Goal: Task Accomplishment & Management: Complete application form

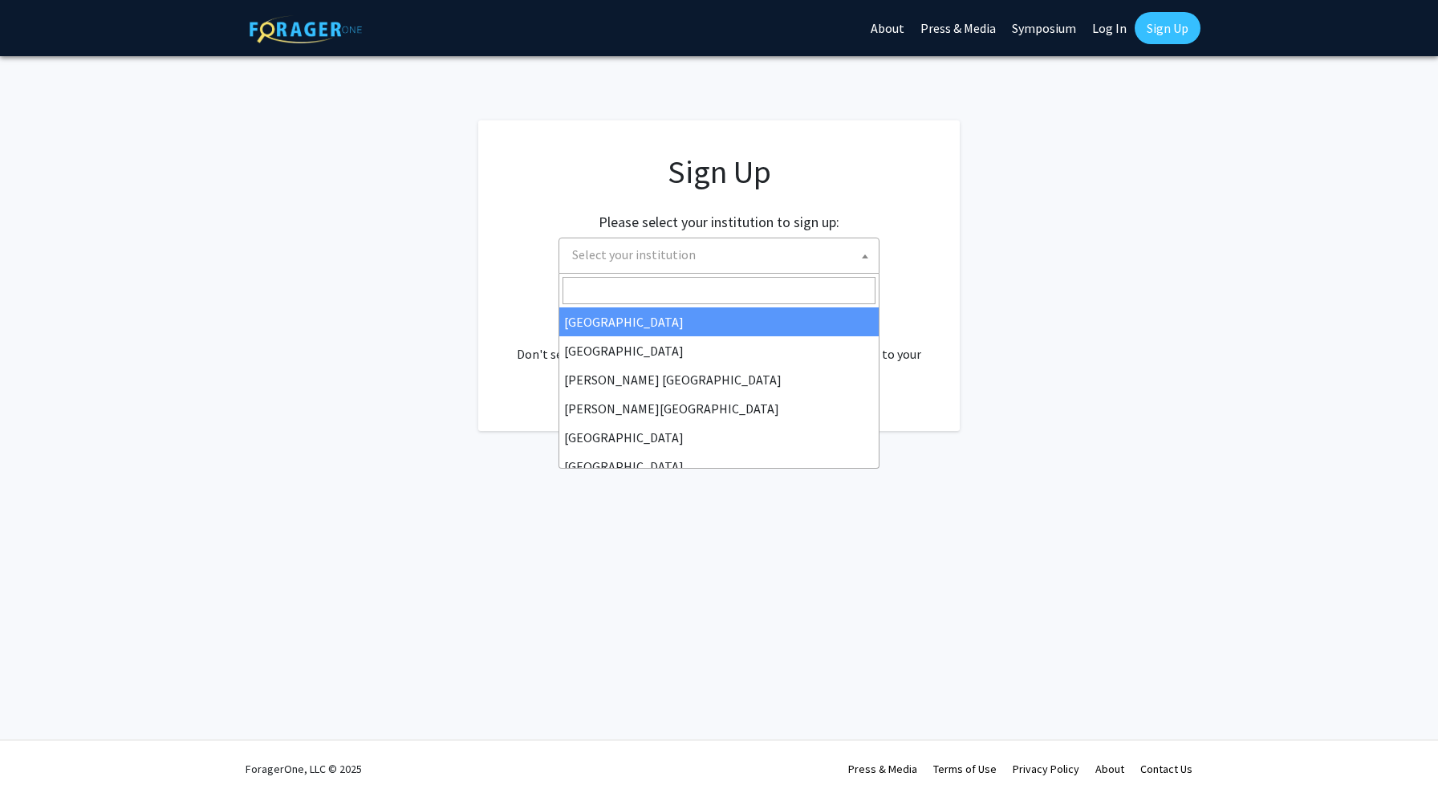
click at [767, 246] on span "Select your institution" at bounding box center [722, 254] width 313 height 33
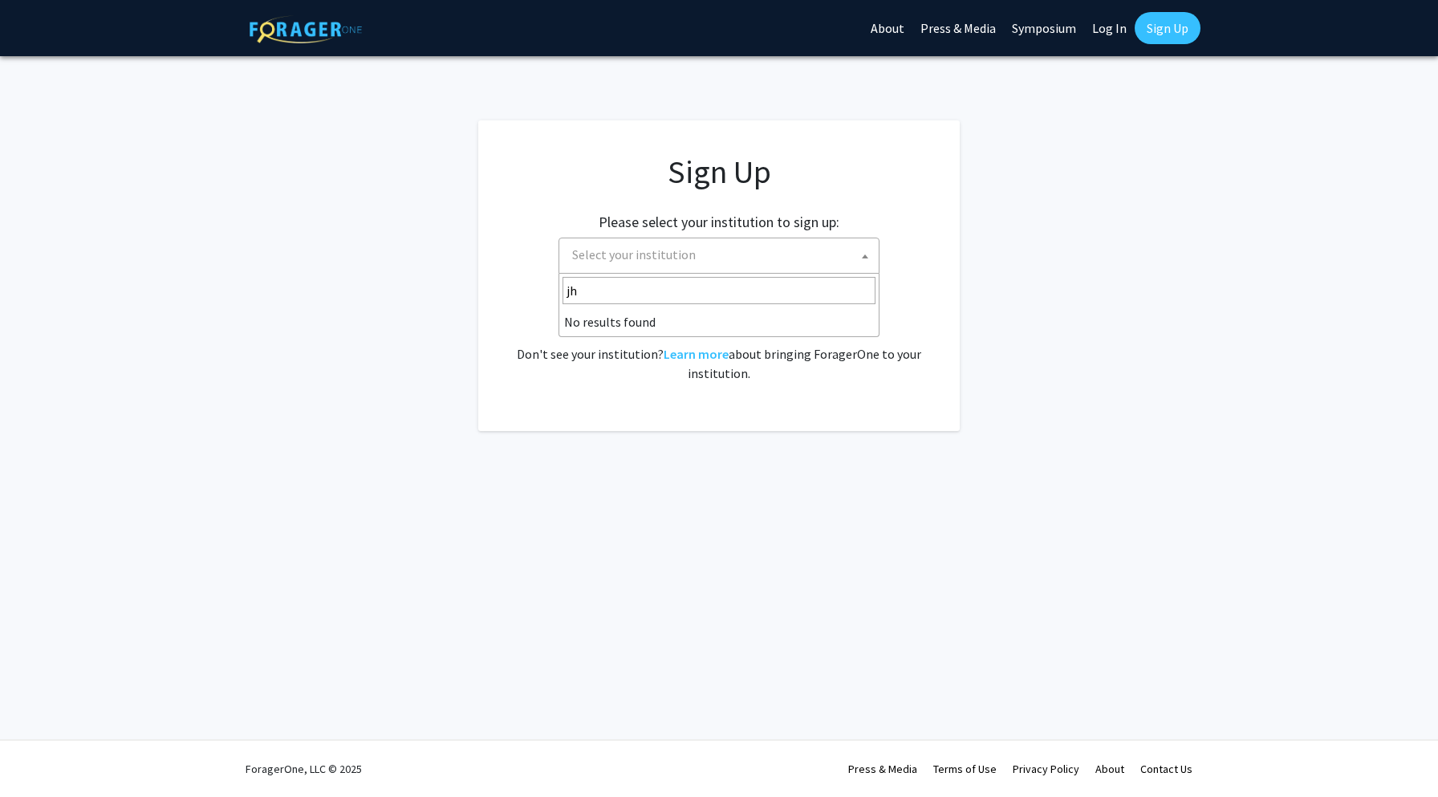
type input "j"
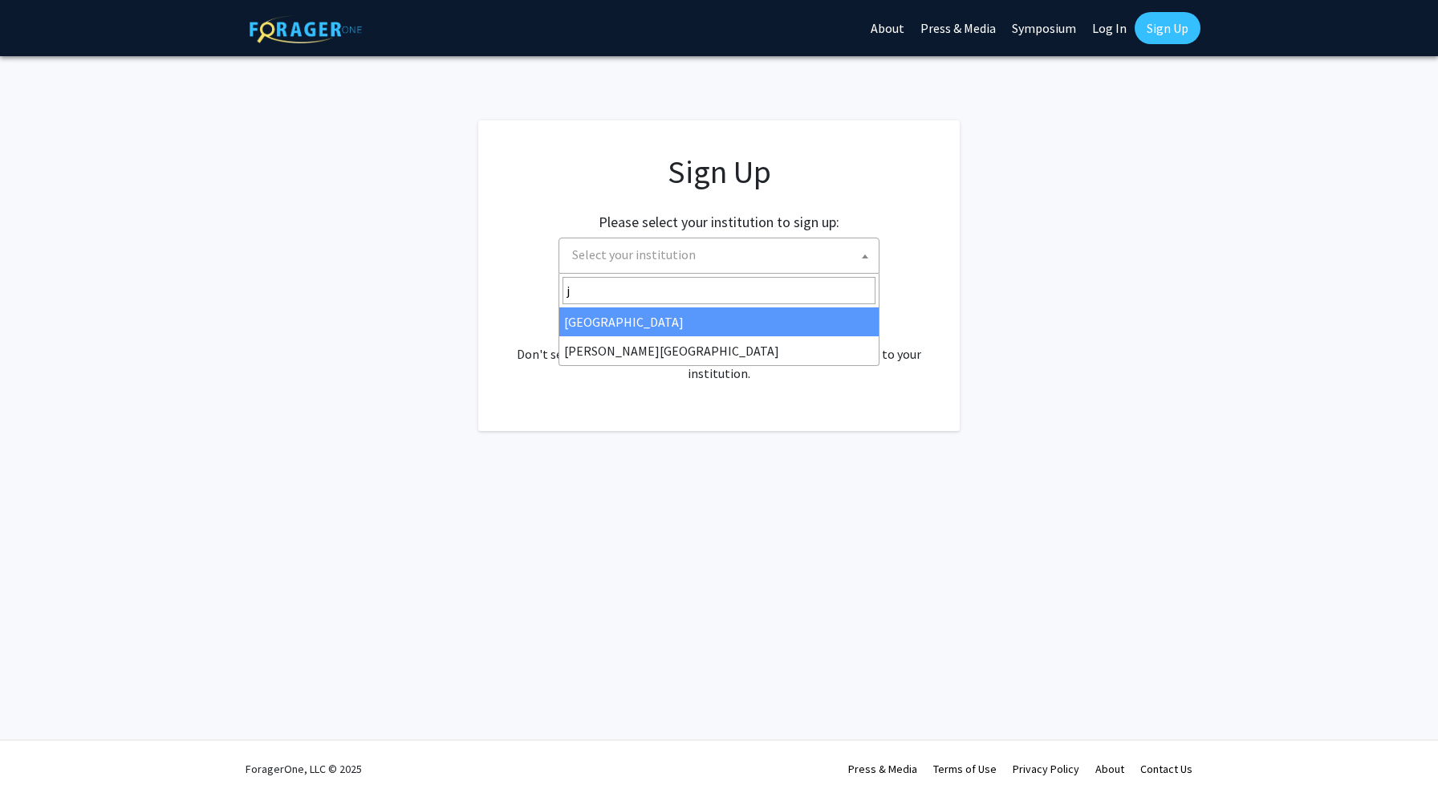
select select "1"
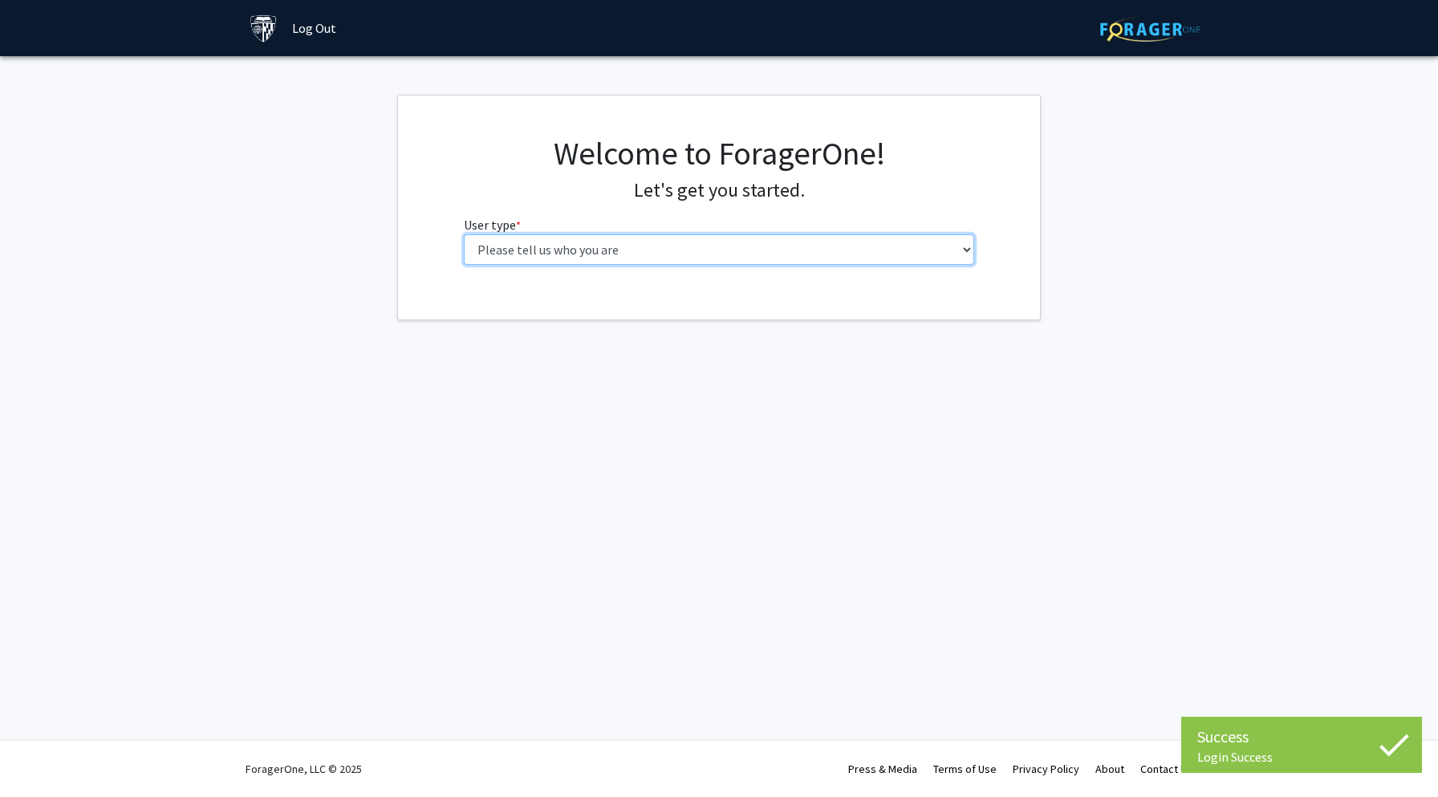
click at [729, 248] on select "Please tell us who you are Undergraduate Student Master's Student Doctoral Cand…" at bounding box center [719, 249] width 511 height 30
select select "2: masters"
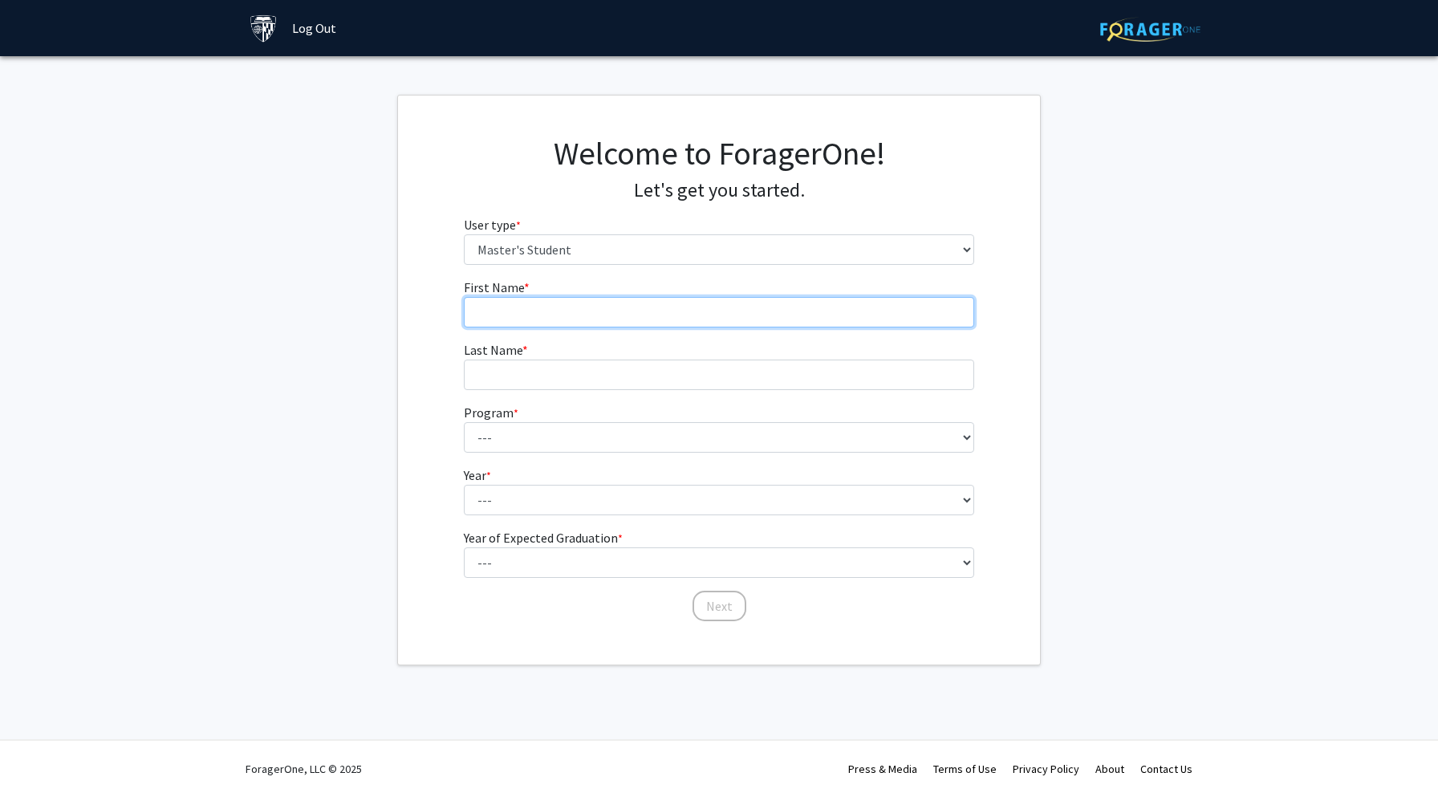
click at [860, 315] on input "First Name * required" at bounding box center [719, 312] width 511 height 30
type input "Chenglin"
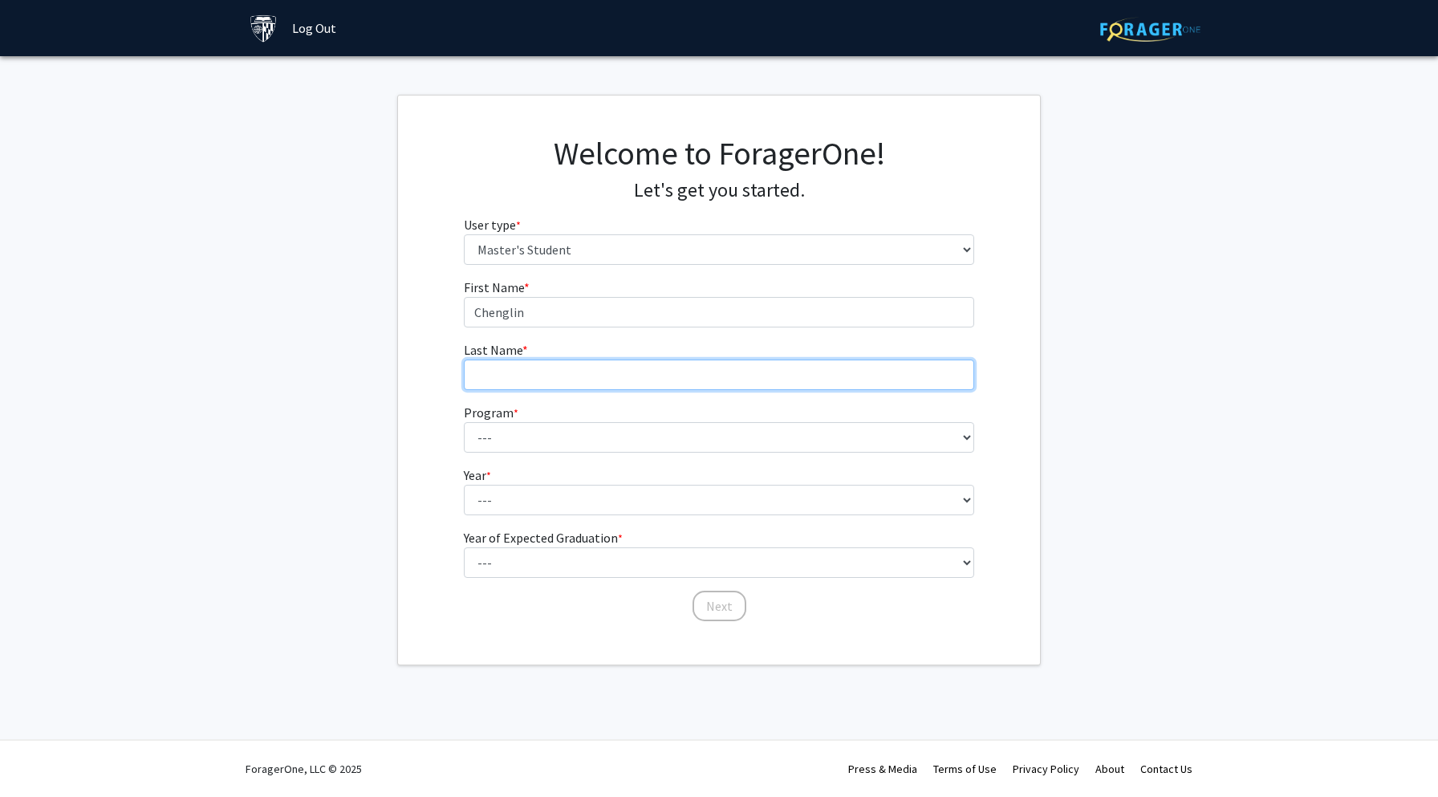
type input "Han"
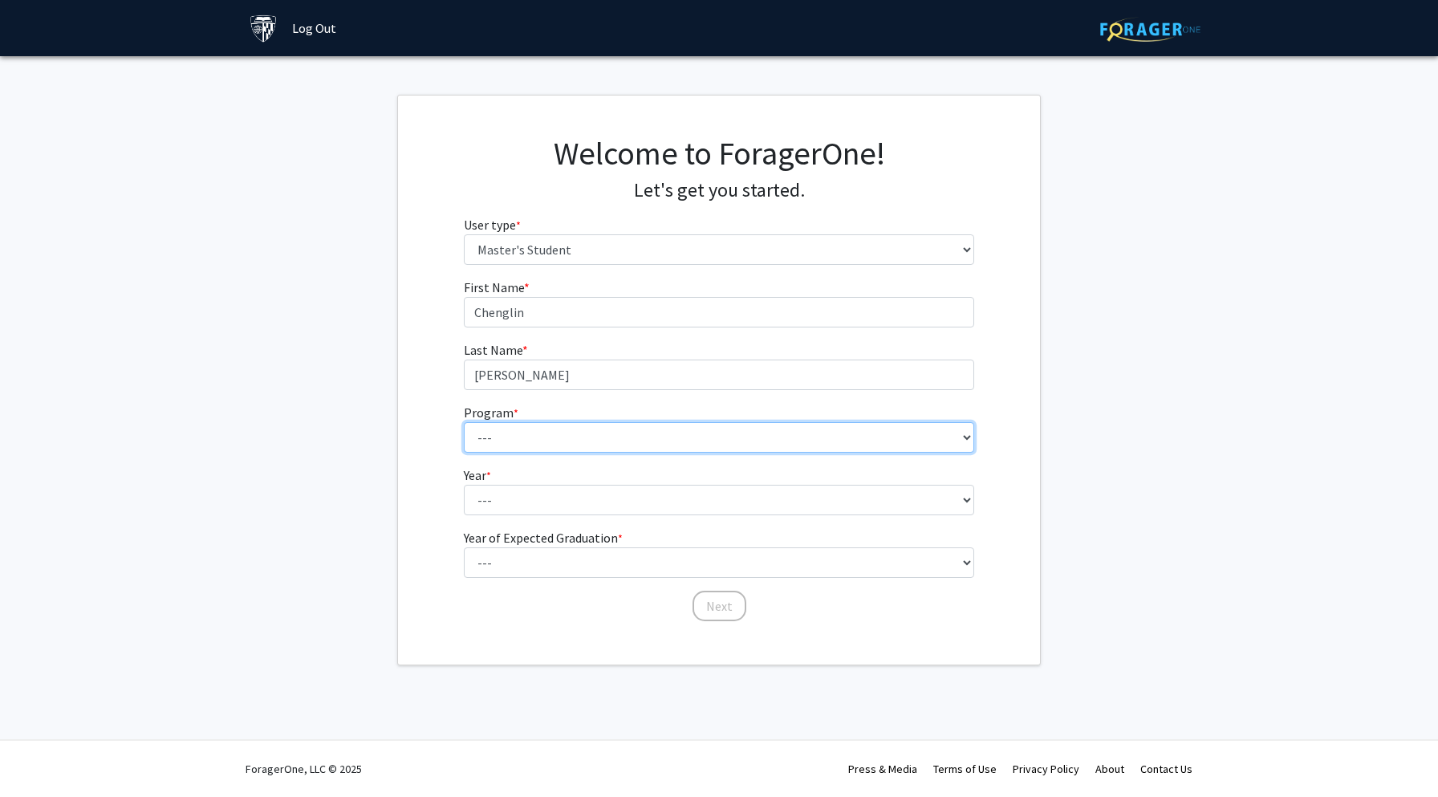
click at [674, 439] on select "--- Anatomy Education Applied and Computational Mathematics Applied Biomedical …" at bounding box center [719, 437] width 511 height 30
select select "105: 89"
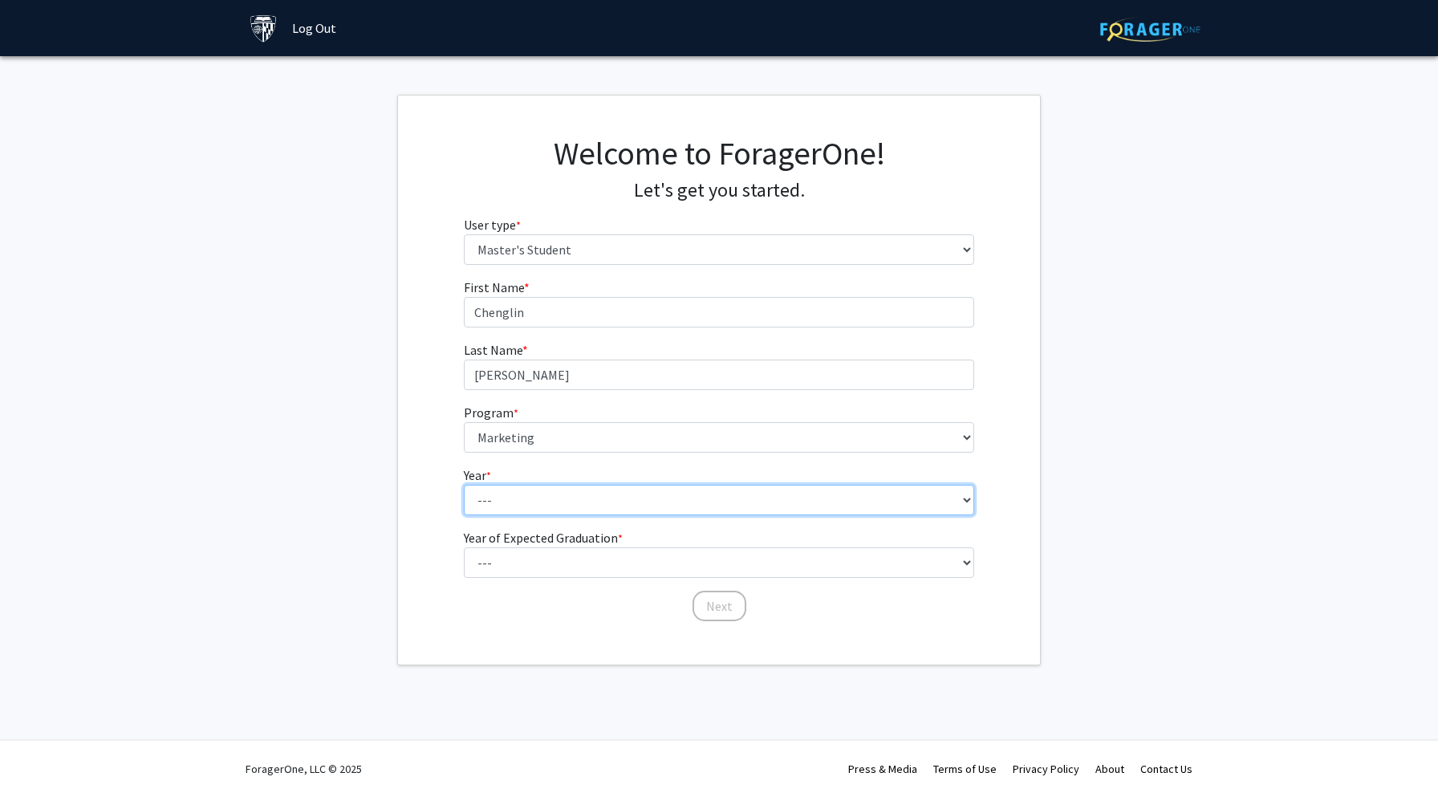
click at [676, 497] on select "--- First Year Second Year" at bounding box center [719, 500] width 511 height 30
select select "1: first_year"
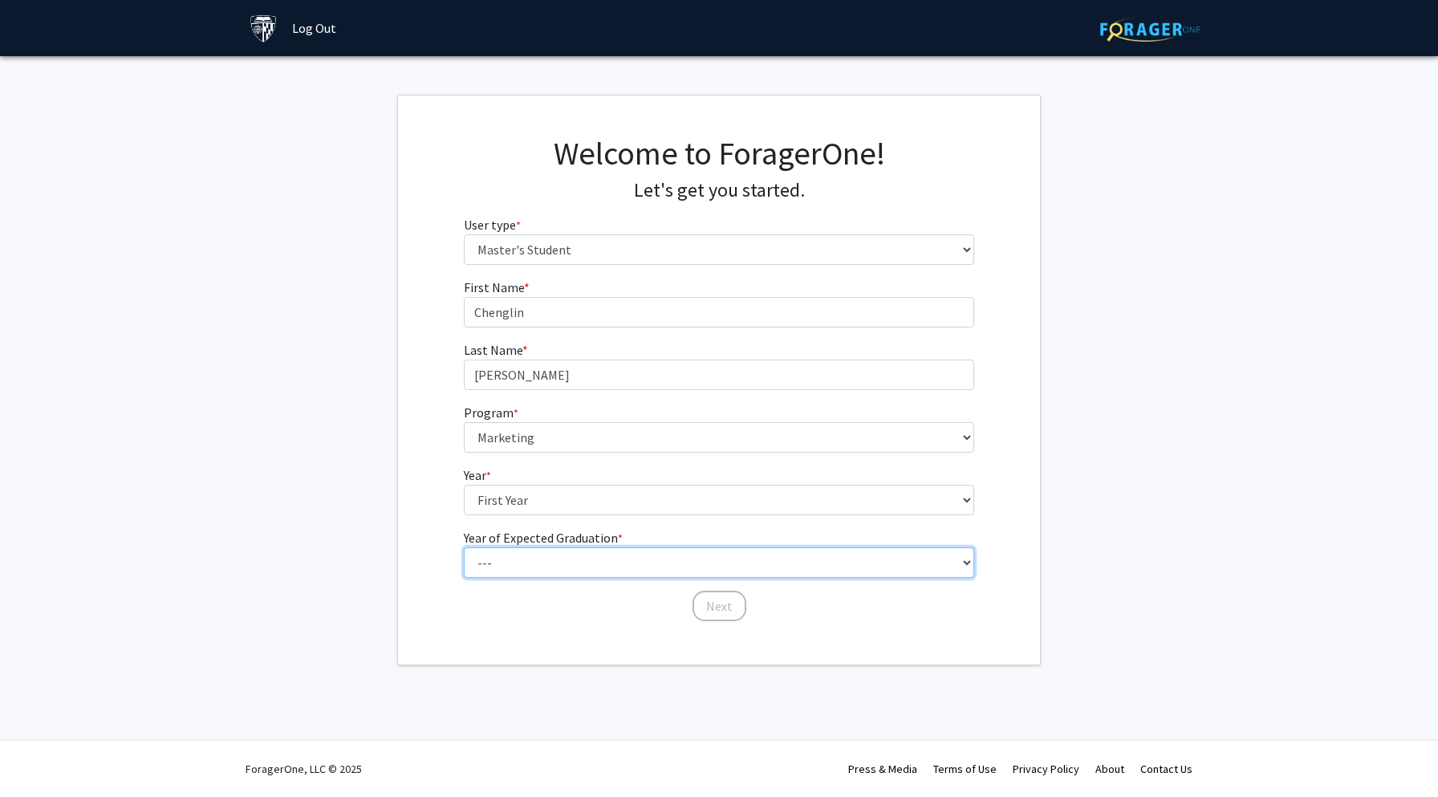
click at [644, 561] on select "--- 2025 2026 2027 2028 2029 2030 2031 2032 2033 2034" at bounding box center [719, 562] width 511 height 30
select select "2: 2026"
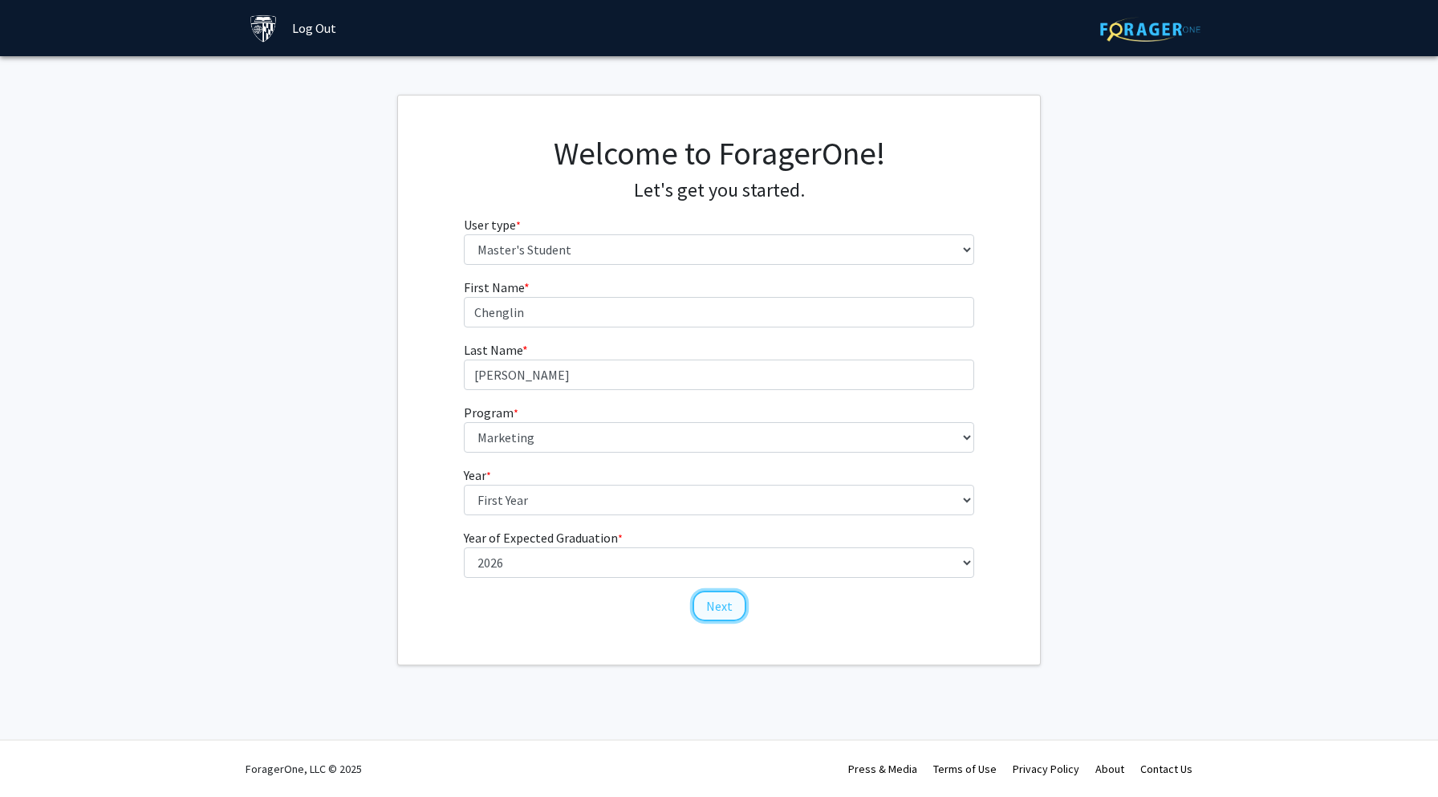
click at [725, 612] on button "Next" at bounding box center [719, 606] width 54 height 30
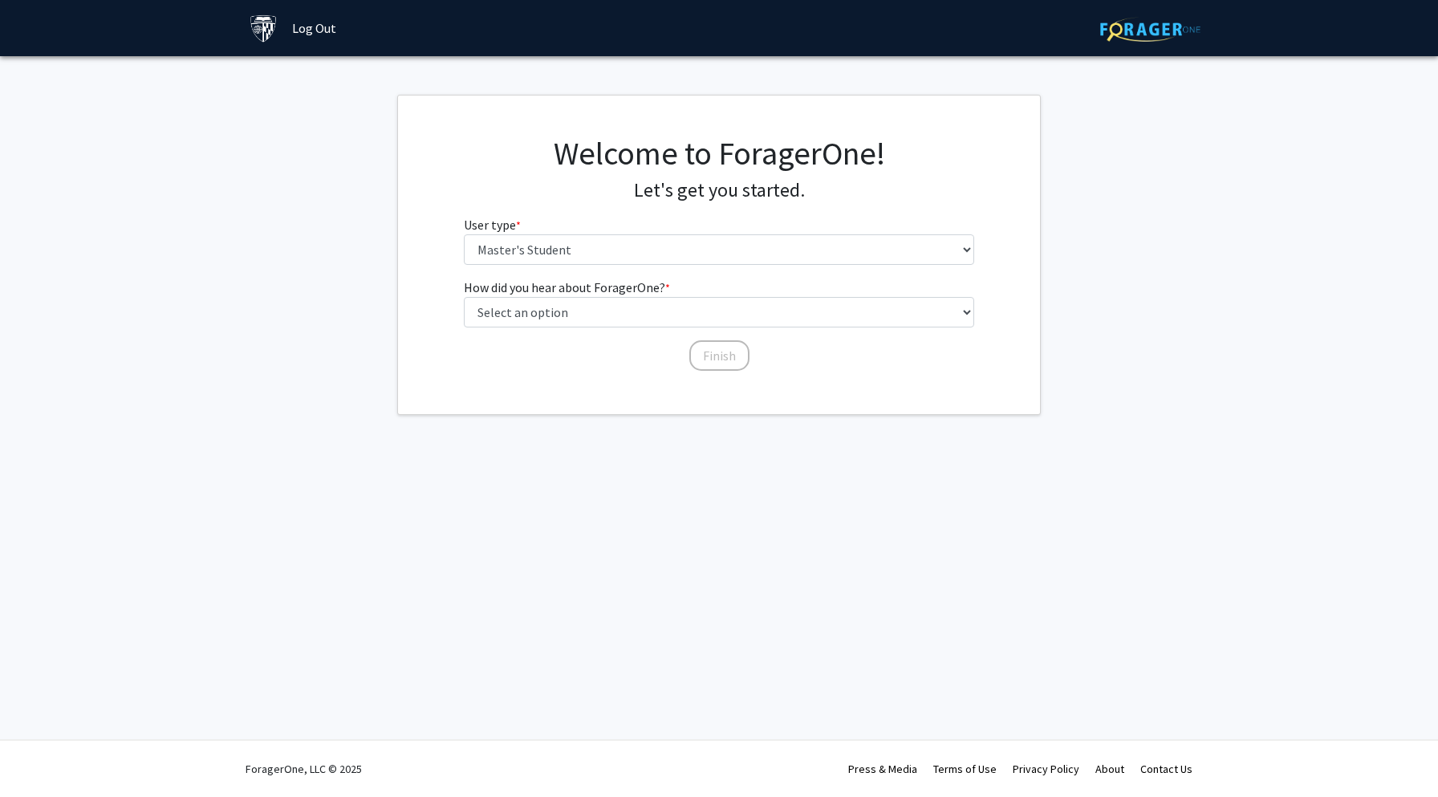
click at [712, 331] on div "How did you hear about ForagerOne? * required Select an option Peer/student rec…" at bounding box center [719, 317] width 511 height 79
click at [713, 328] on div "How did you hear about ForagerOne? * required Select an option Peer/student rec…" at bounding box center [719, 317] width 511 height 79
click at [749, 325] on select "Select an option Peer/student recommendation Faculty/staff recommendation Unive…" at bounding box center [719, 312] width 511 height 30
select select "3: university_website"
click at [706, 356] on button "Finish" at bounding box center [719, 355] width 60 height 30
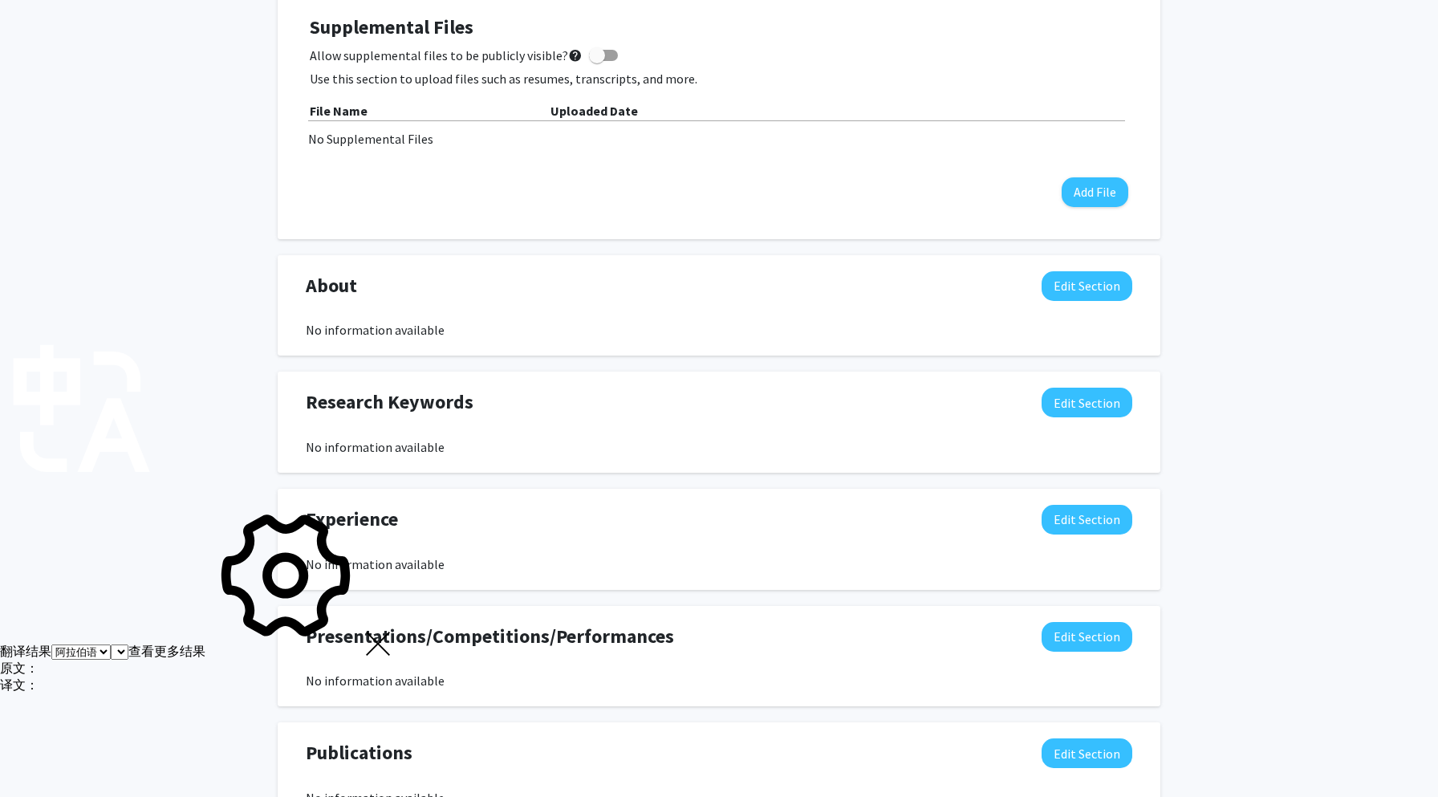
scroll to position [133, 0]
